Goal: Information Seeking & Learning: Check status

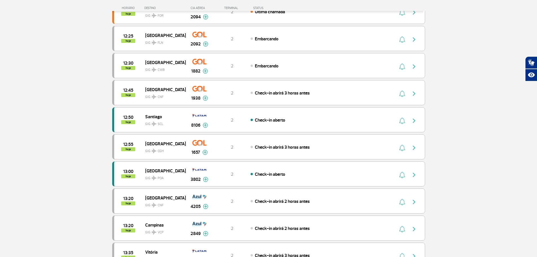
scroll to position [197, 0]
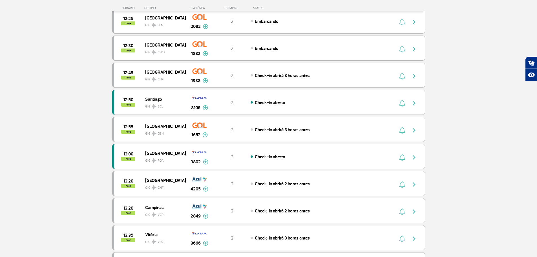
click at [445, 86] on section "Página Inicial > Voos > Painel de Voos Painel de Voos Partidas Chegadas 11:40 1…" at bounding box center [268, 159] width 537 height 658
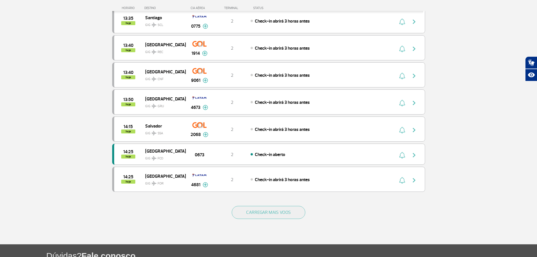
scroll to position [451, 0]
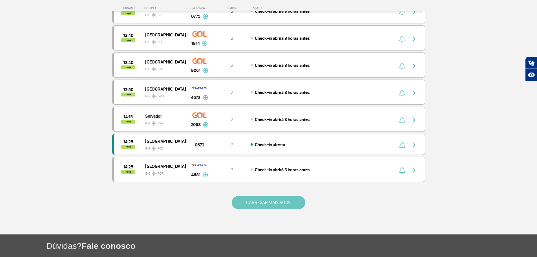
click at [285, 204] on button "CARREGAR MAIS VOOS" at bounding box center [269, 202] width 74 height 13
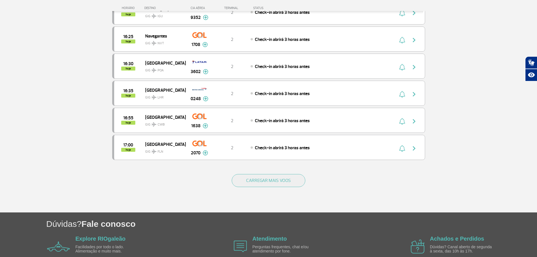
scroll to position [1016, 0]
click at [283, 178] on button "CARREGAR MAIS VOOS" at bounding box center [269, 180] width 74 height 13
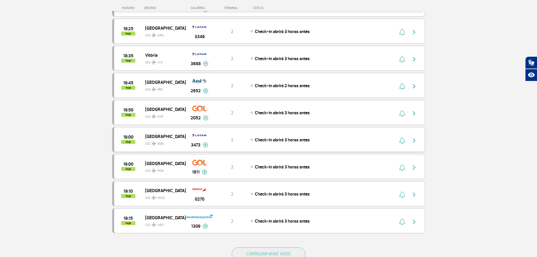
scroll to position [1495, 0]
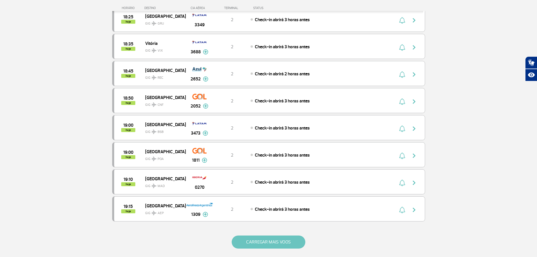
click at [261, 241] on button "CARREGAR MAIS VOOS" at bounding box center [269, 242] width 74 height 13
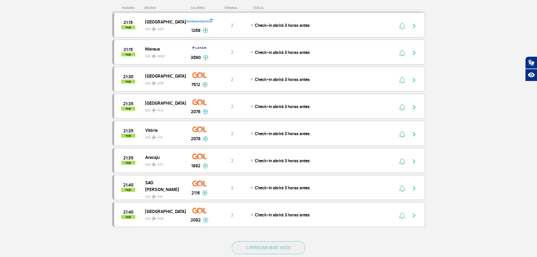
scroll to position [2059, 0]
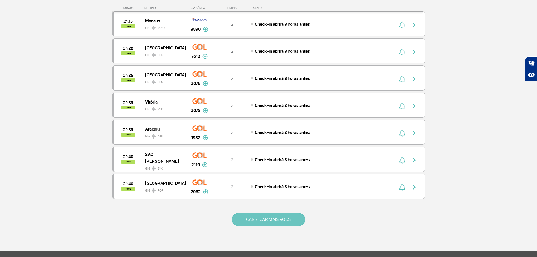
click at [273, 217] on button "CARREGAR MAIS VOOS" at bounding box center [269, 219] width 74 height 13
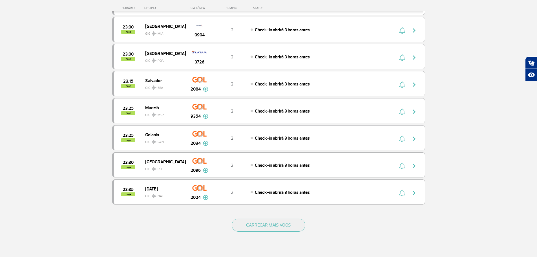
scroll to position [2624, 0]
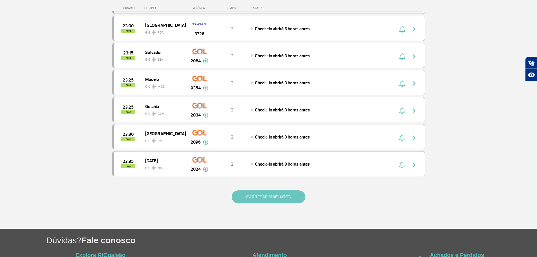
click at [270, 201] on button "CARREGAR MAIS VOOS" at bounding box center [269, 196] width 74 height 13
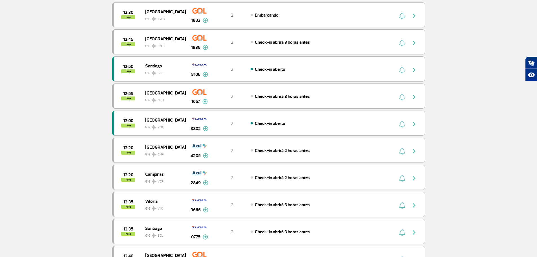
scroll to position [0, 0]
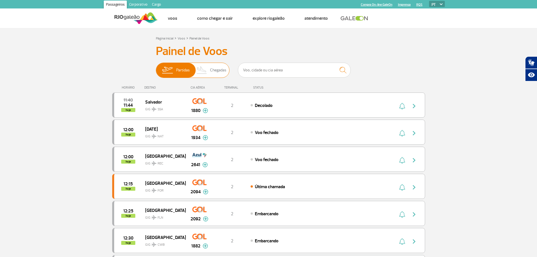
click at [214, 67] on span "Chegadas" at bounding box center [218, 70] width 16 height 15
click at [156, 67] on input "Partidas Chegadas" at bounding box center [156, 67] width 0 height 0
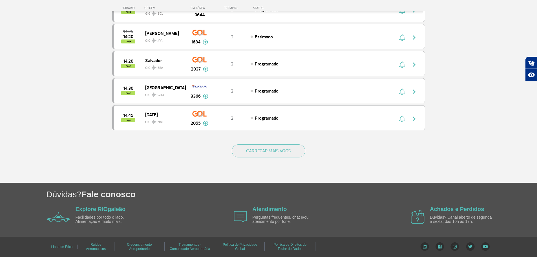
scroll to position [507, 0]
click at [267, 149] on button "CARREGAR MAIS VOOS" at bounding box center [269, 150] width 74 height 13
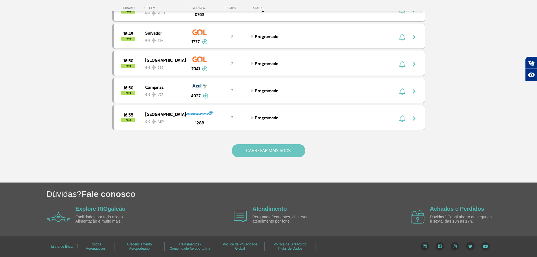
click at [278, 146] on button "CARREGAR MAIS VOOS" at bounding box center [269, 150] width 74 height 13
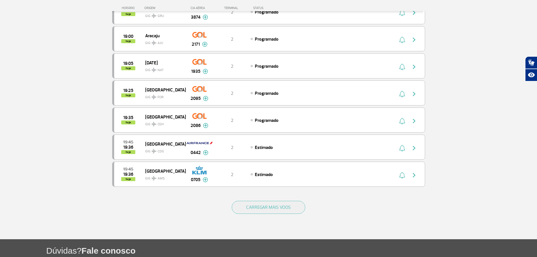
scroll to position [1591, 0]
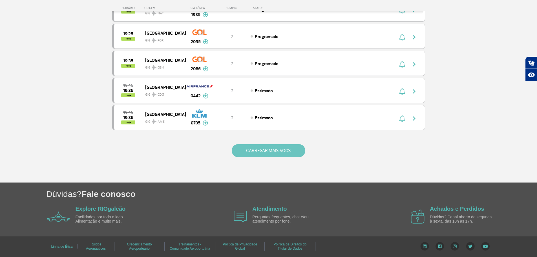
click at [264, 153] on button "CARREGAR MAIS VOOS" at bounding box center [269, 150] width 74 height 13
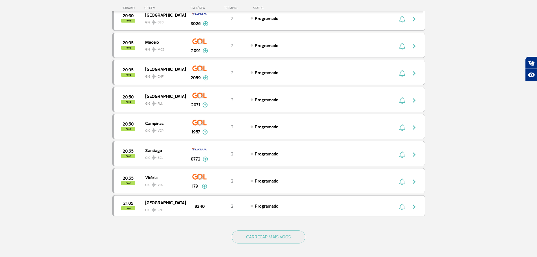
scroll to position [2070, 0]
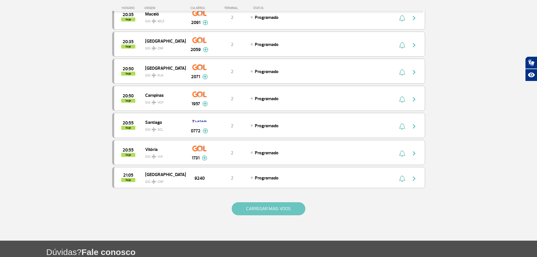
click at [272, 209] on button "CARREGAR MAIS VOOS" at bounding box center [269, 208] width 74 height 13
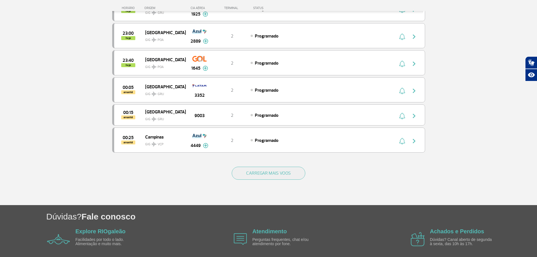
scroll to position [2663, 0]
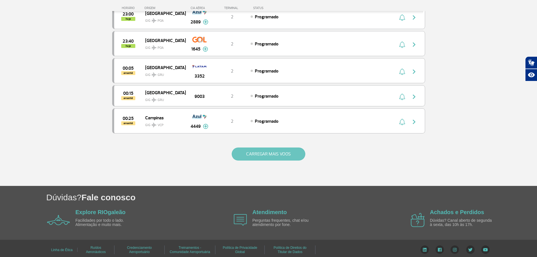
click at [282, 153] on button "CARREGAR MAIS VOOS" at bounding box center [269, 154] width 74 height 13
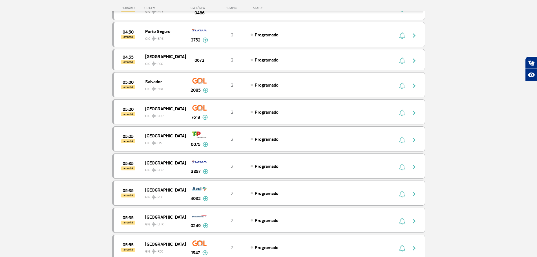
scroll to position [2978, 0]
